Goal: Task Accomplishment & Management: Manage account settings

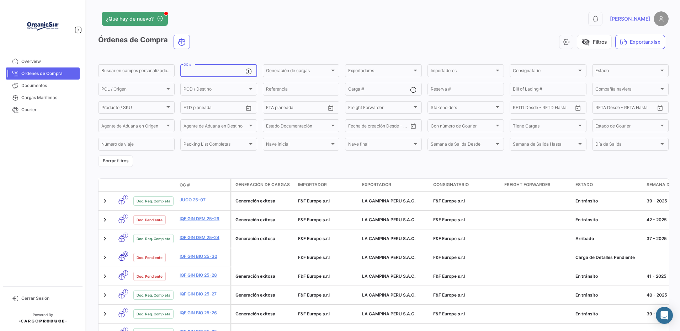
click at [197, 71] on input "OC #" at bounding box center [213, 71] width 61 height 5
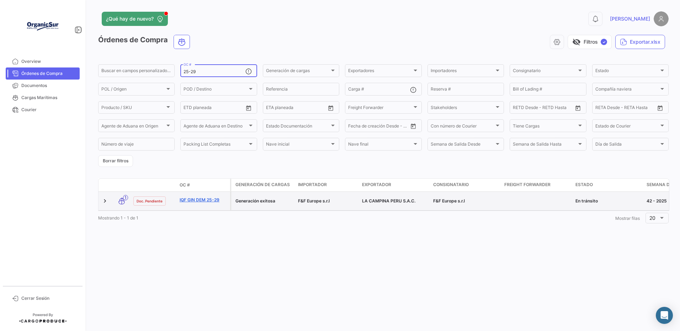
type input "25-29"
click at [199, 203] on link "IQF GIN DEM 25-29" at bounding box center [203, 200] width 48 height 6
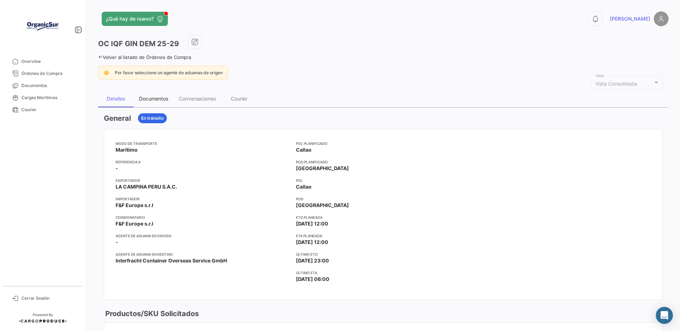
click at [161, 104] on div "Documentos" at bounding box center [154, 98] width 40 height 17
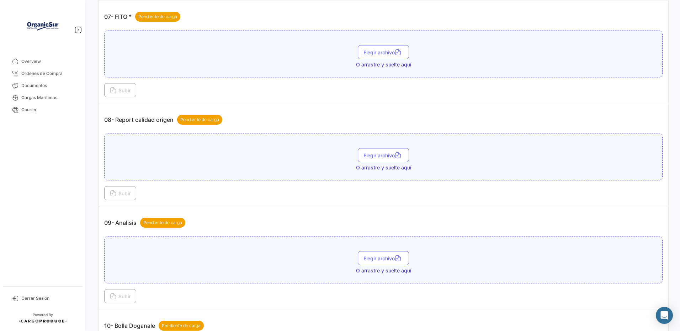
scroll to position [971, 0]
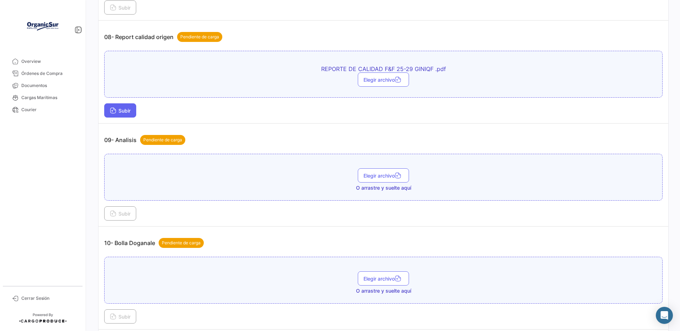
click at [121, 114] on span "Subir" at bounding box center [120, 111] width 21 height 6
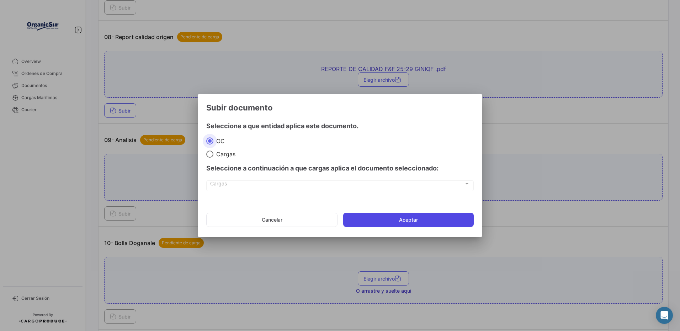
click at [377, 221] on button "Aceptar" at bounding box center [408, 220] width 130 height 14
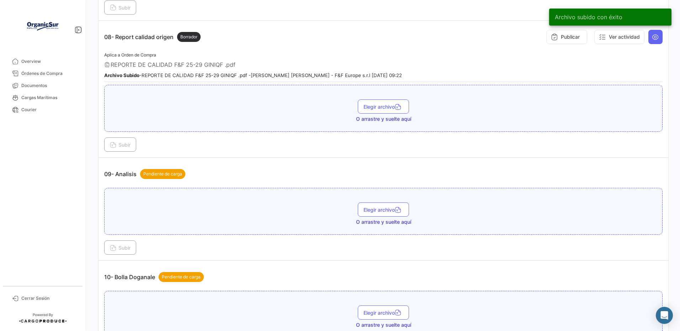
drag, startPoint x: 175, startPoint y: 82, endPoint x: 223, endPoint y: 80, distance: 48.7
click at [223, 68] on span "REPORTE DE CALIDAD F&F 25-29 GINIQF .pdf" at bounding box center [173, 64] width 125 height 7
copy span "F&F 25-29 GINIQF"
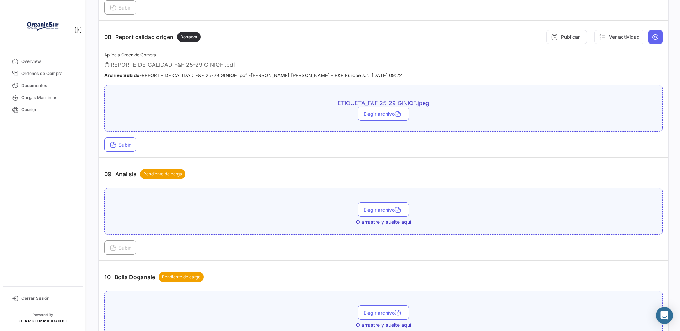
click at [255, 48] on div "08- Report calidad origen Borrador Publicar Ver actividad" at bounding box center [383, 36] width 558 height 21
click at [130, 148] on span "Subir" at bounding box center [120, 145] width 21 height 6
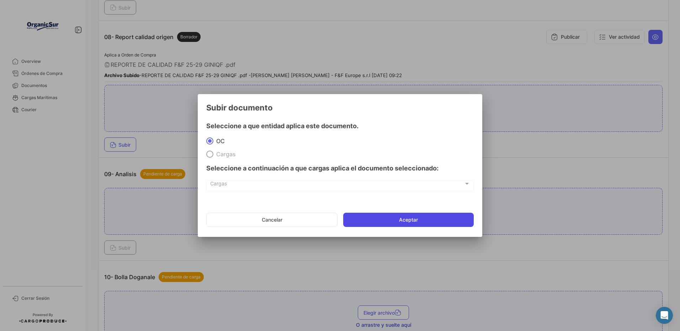
click at [375, 219] on button "Aceptar" at bounding box center [408, 220] width 130 height 14
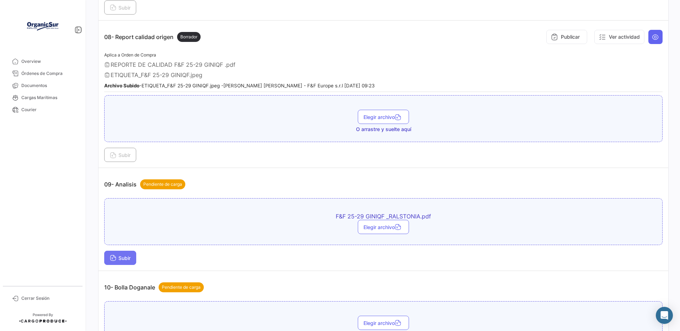
click at [125, 261] on span "Subir" at bounding box center [120, 258] width 21 height 6
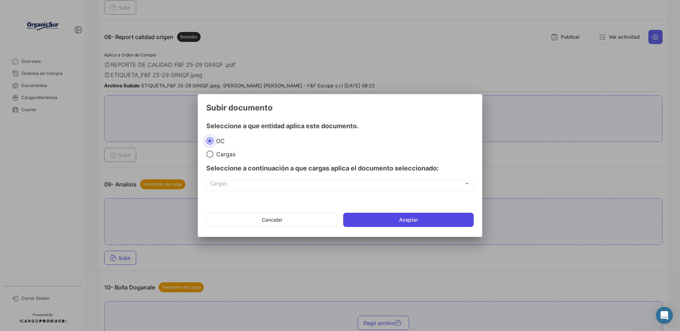
click at [360, 221] on button "Aceptar" at bounding box center [408, 220] width 130 height 14
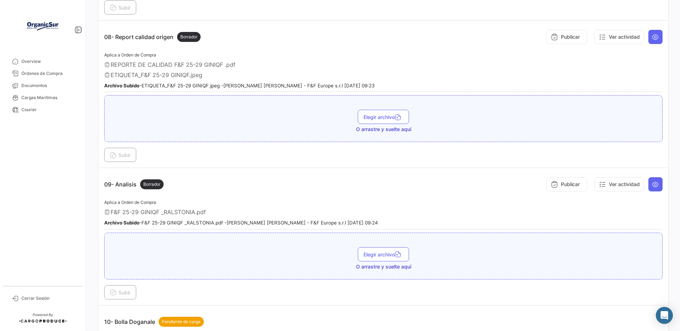
scroll to position [1007, 0]
